Goal: Information Seeking & Learning: Learn about a topic

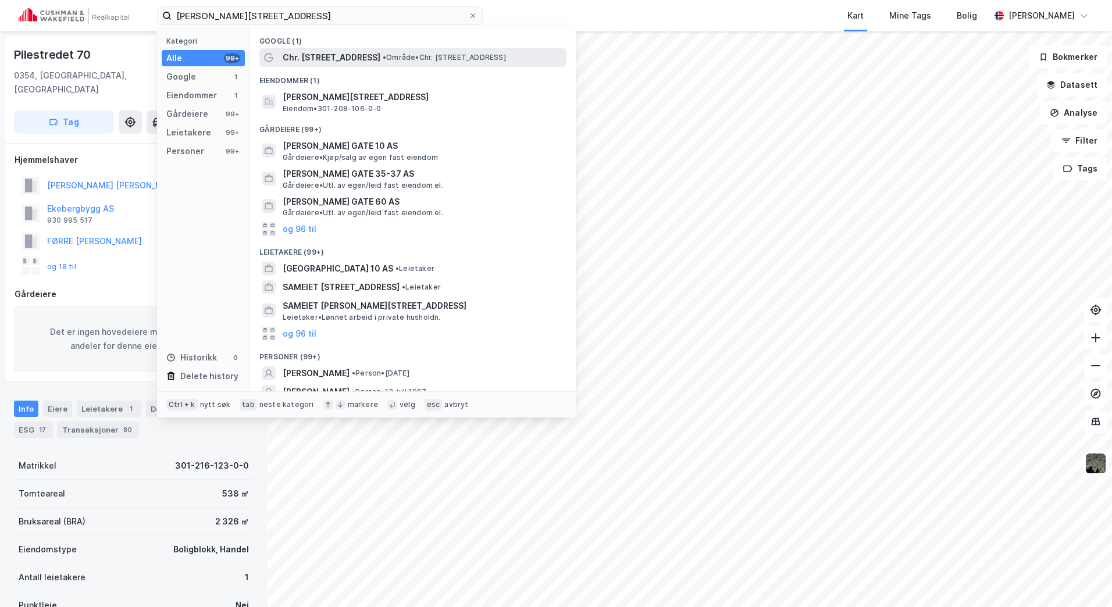
type input "[PERSON_NAME][STREET_ADDRESS]"
click at [383, 58] on span "•" at bounding box center [384, 57] width 3 height 9
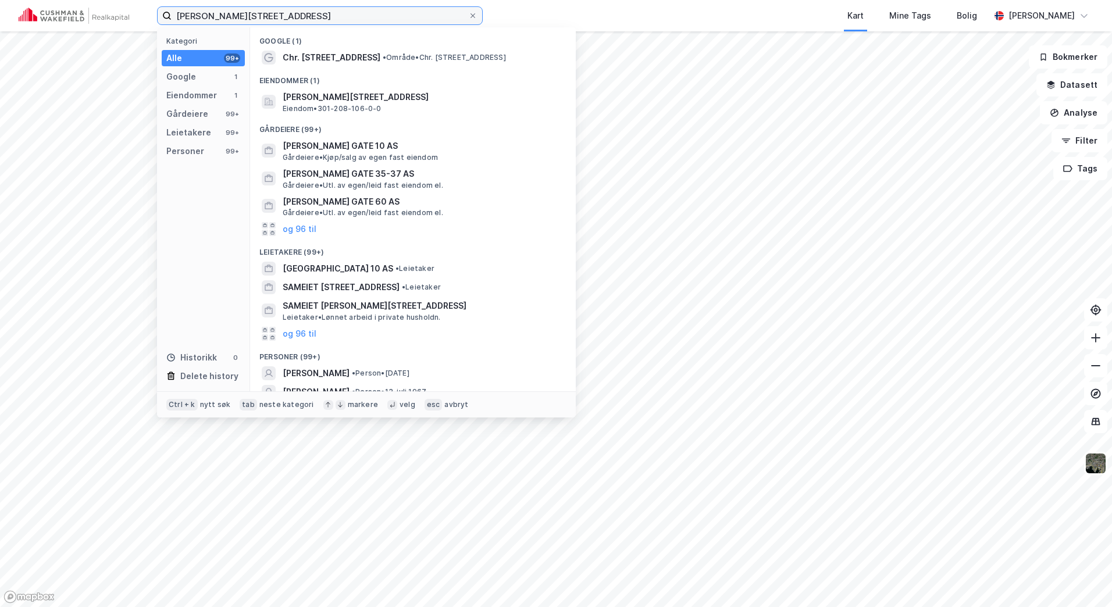
click at [299, 10] on input "[PERSON_NAME][STREET_ADDRESS]" at bounding box center [320, 15] width 297 height 17
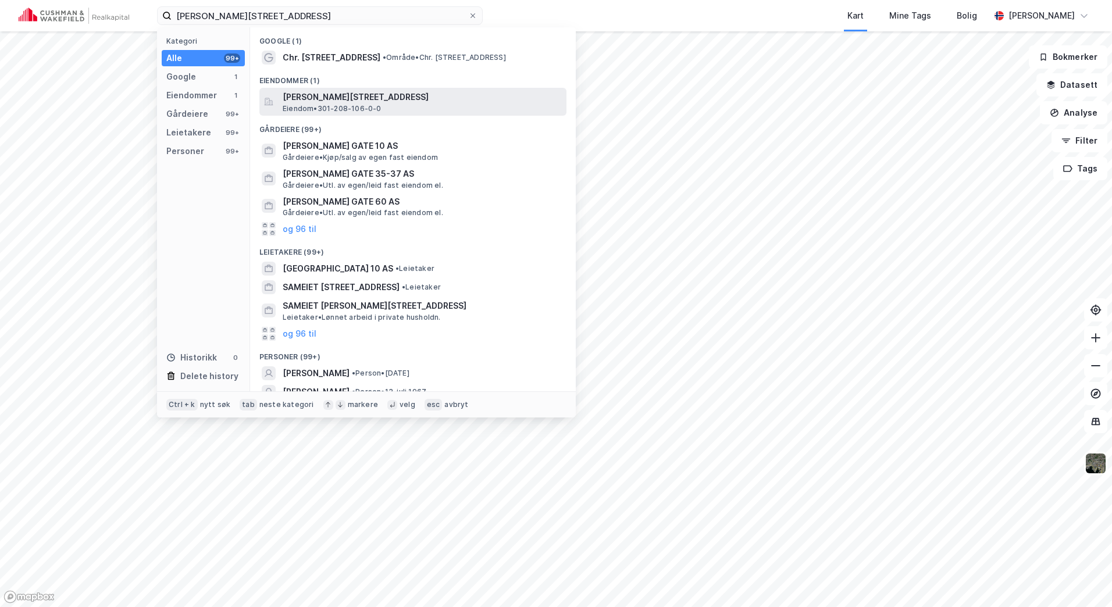
click at [349, 101] on span "[PERSON_NAME][STREET_ADDRESS]" at bounding box center [422, 97] width 279 height 14
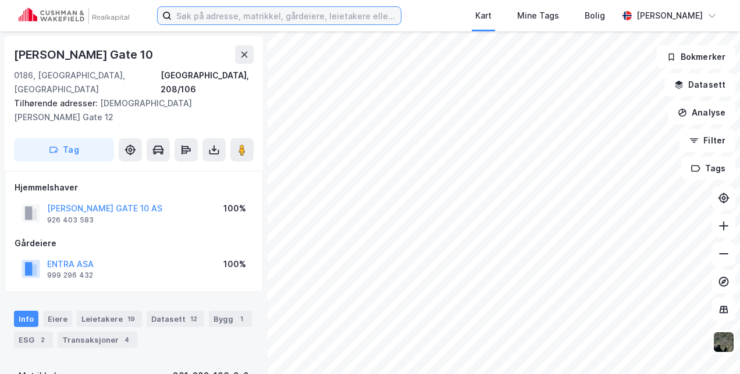
click at [239, 13] on input at bounding box center [286, 15] width 229 height 17
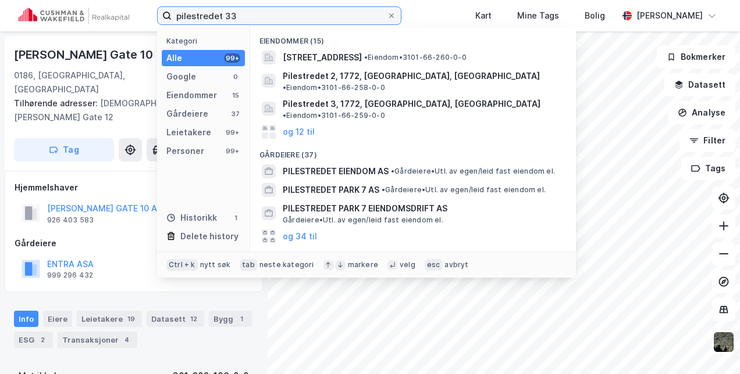
type input "pilestredet 33"
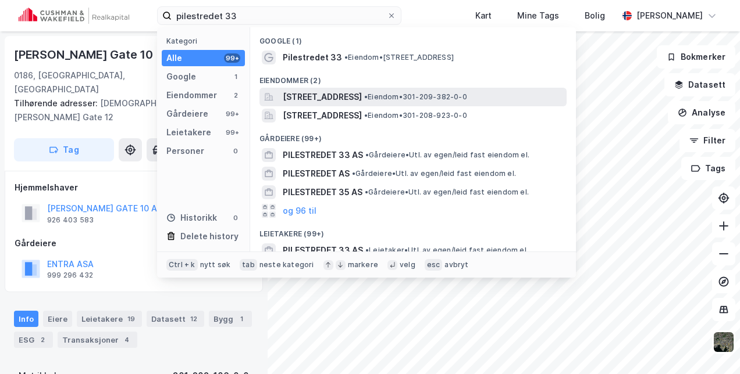
click at [362, 91] on span "[STREET_ADDRESS]" at bounding box center [322, 97] width 79 height 14
